Goal: Find specific page/section: Find specific page/section

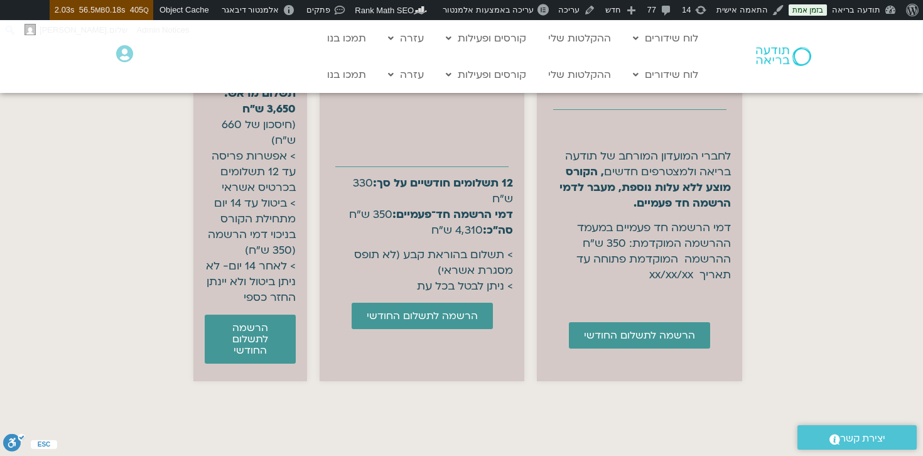
scroll to position [5113, 0]
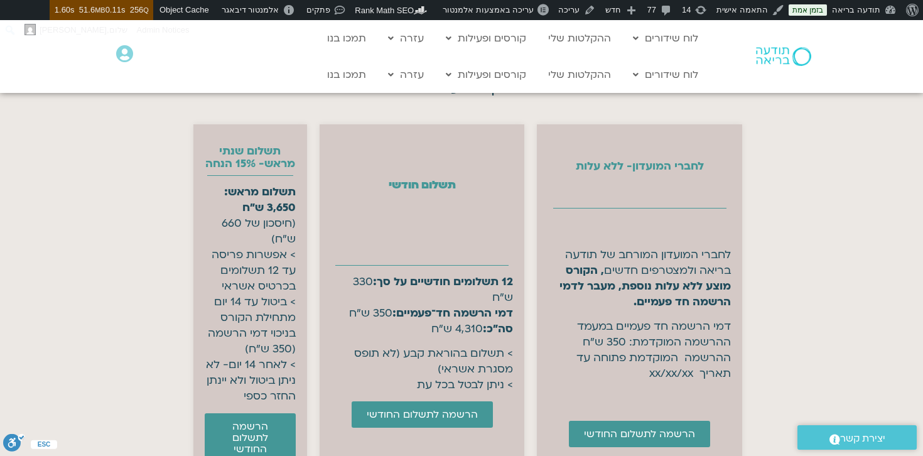
scroll to position [4975, 0]
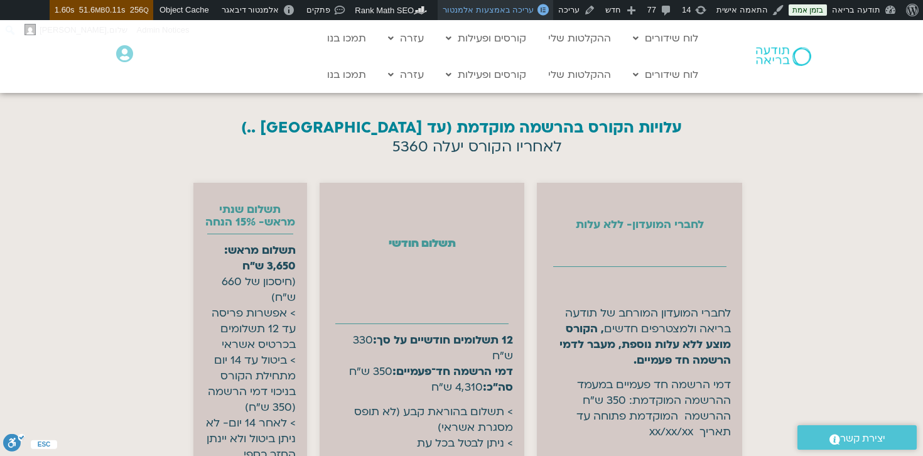
click at [513, 12] on span "עריכה באמצעות אלמנטור" at bounding box center [488, 9] width 91 height 9
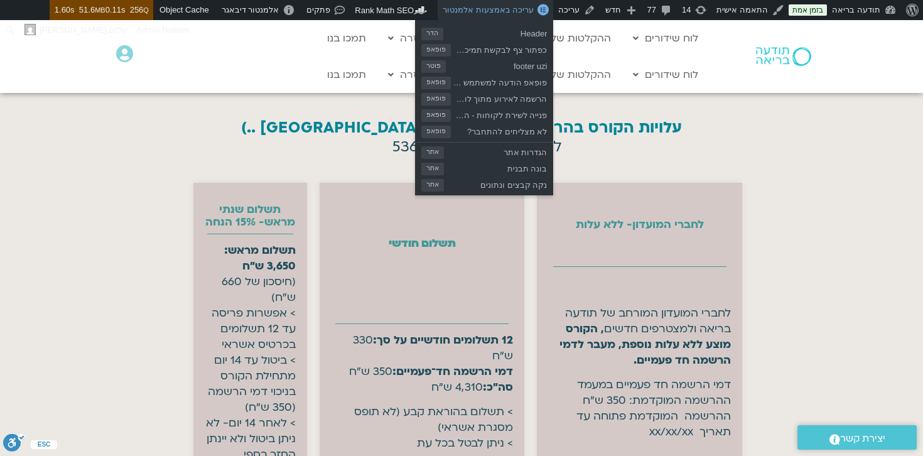
click at [515, 9] on span "עריכה באמצעות אלמנטור" at bounding box center [488, 9] width 91 height 9
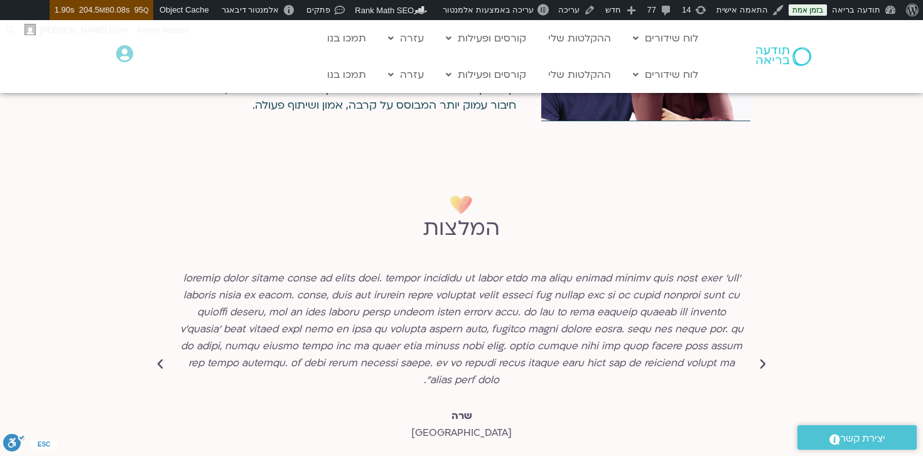
scroll to position [3936, 0]
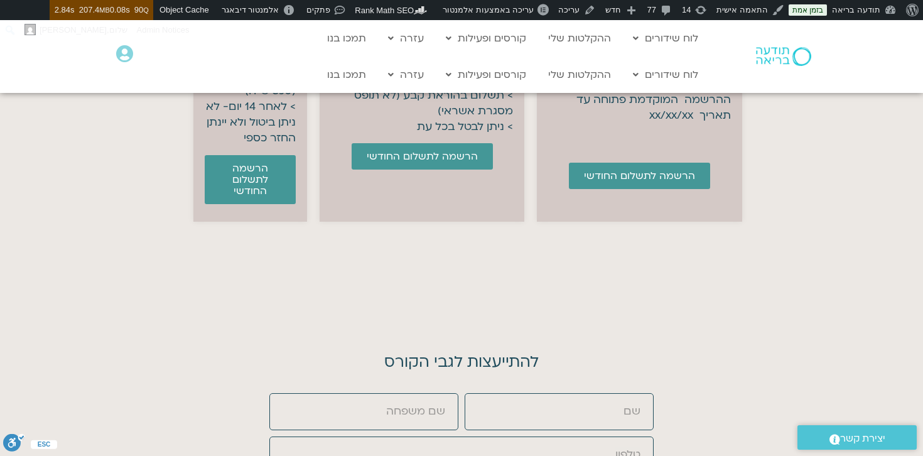
scroll to position [5125, 0]
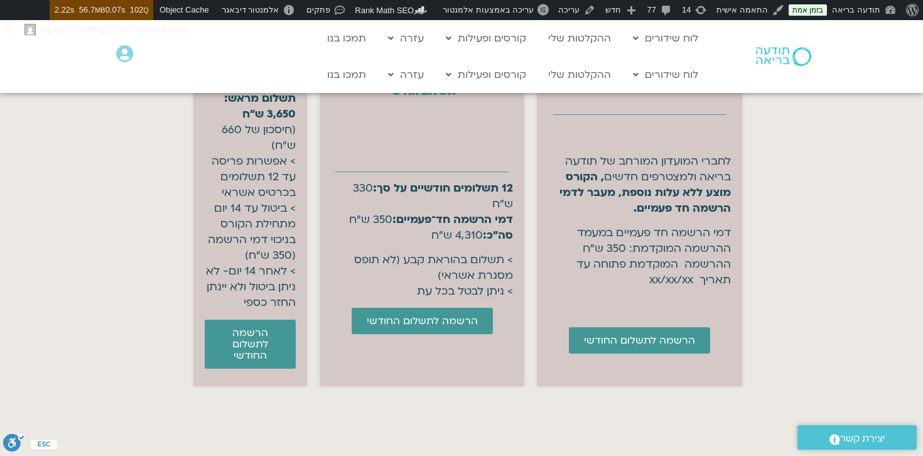
scroll to position [5112, 0]
